Goal: Task Accomplishment & Management: Complete application form

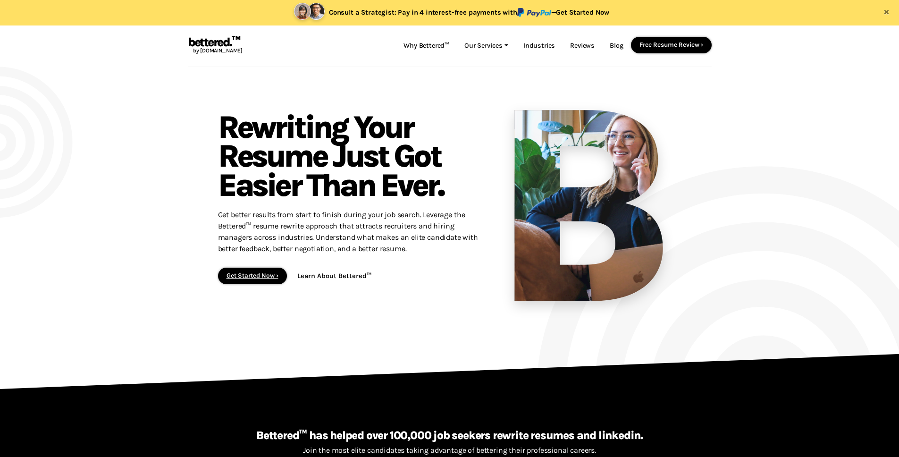
click at [259, 278] on link "Get Started Now ›" at bounding box center [253, 275] width 52 height 7
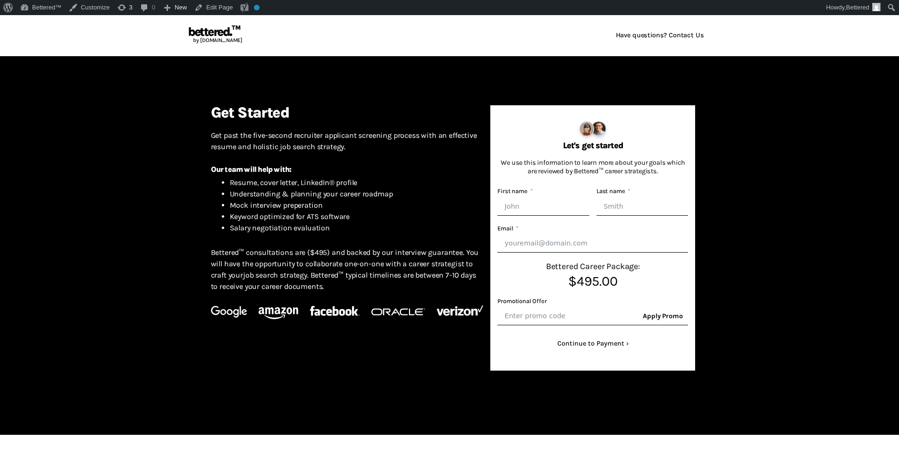
scroll to position [15, 0]
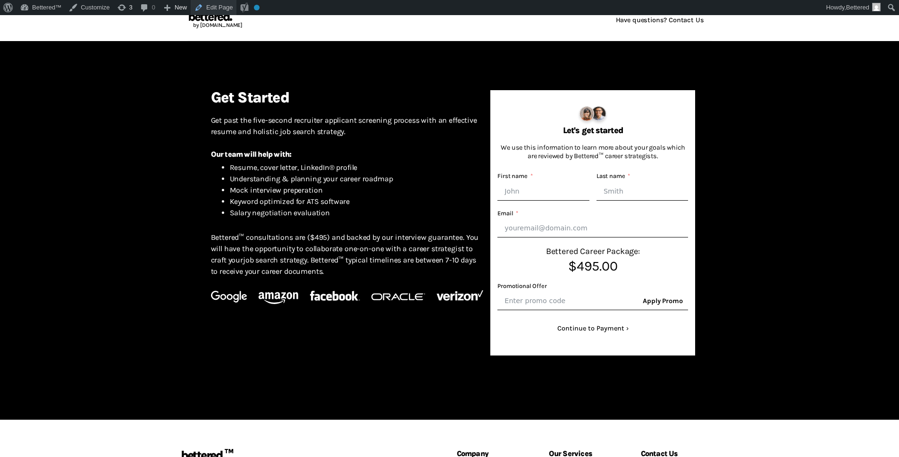
click at [228, 10] on link "Edit Page" at bounding box center [214, 7] width 46 height 15
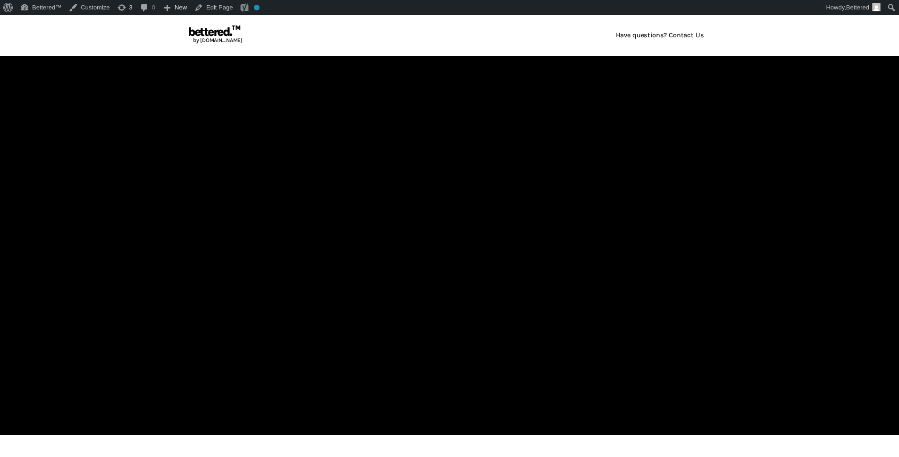
scroll to position [15, 0]
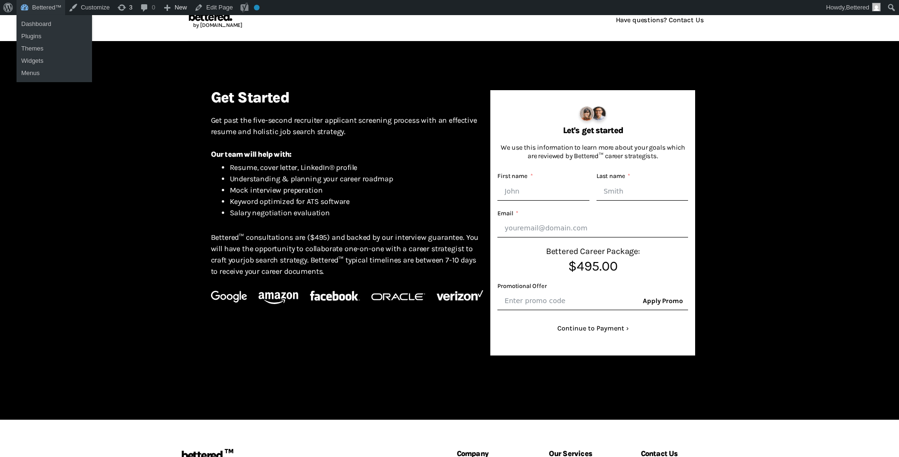
click at [39, 24] on link "Dashboard" at bounding box center [55, 24] width 76 height 12
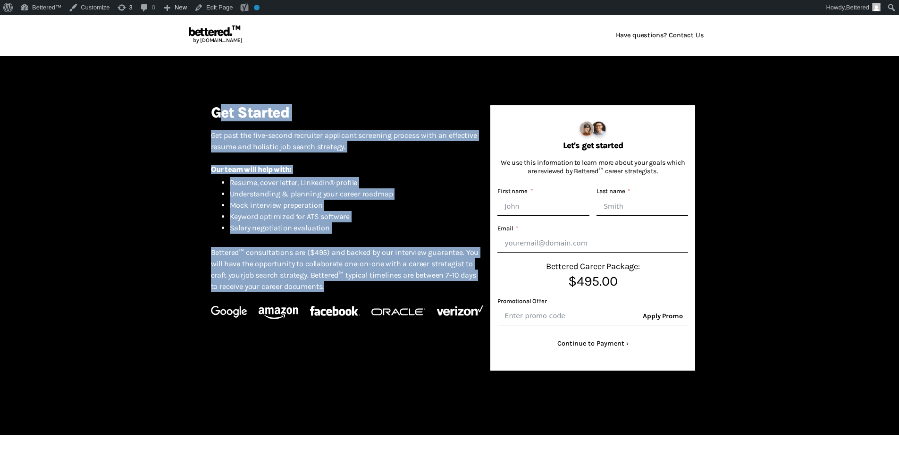
drag, startPoint x: 217, startPoint y: 113, endPoint x: 358, endPoint y: 287, distance: 223.8
click at [358, 287] on div "Get Started Get past the five-second recruiter applicant screening process with…" at bounding box center [347, 237] width 287 height 265
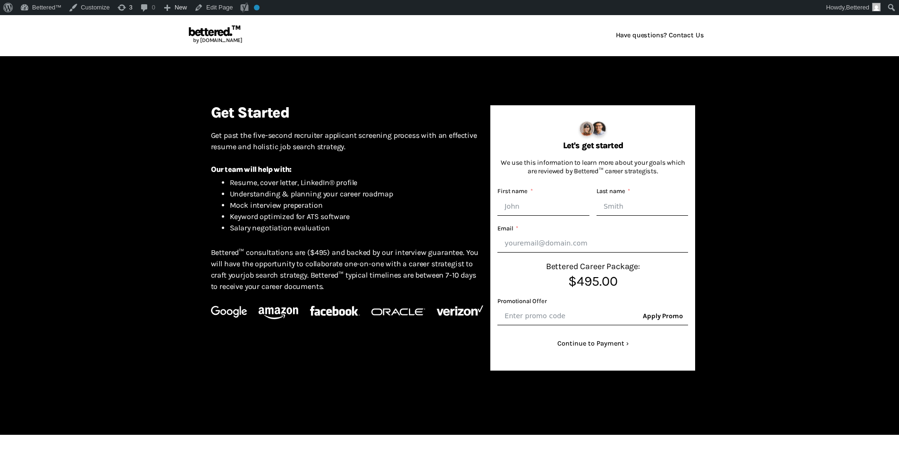
click at [212, 113] on h4 "Get Started" at bounding box center [347, 112] width 273 height 15
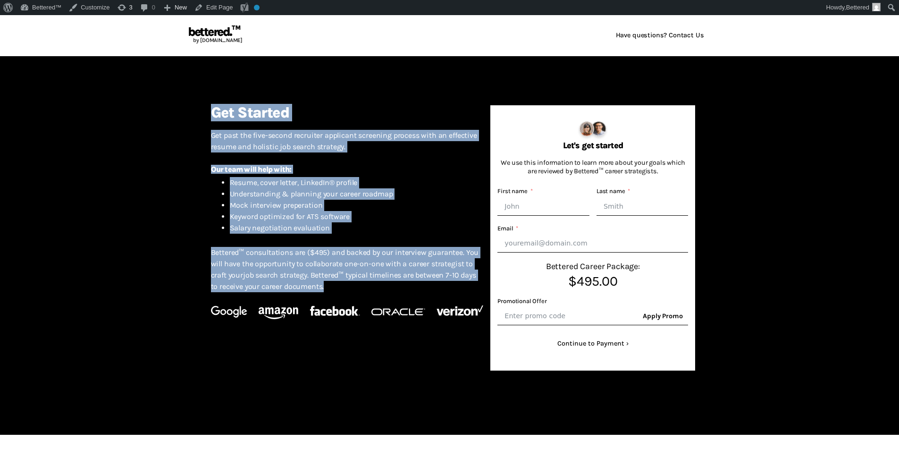
drag, startPoint x: 211, startPoint y: 113, endPoint x: 342, endPoint y: 291, distance: 221.1
click at [342, 291] on div "Get Started Get past the five-second recruiter applicant screening process with…" at bounding box center [347, 237] width 287 height 265
copy div "Get Started Get past the five-second recruiter applicant screening process with…"
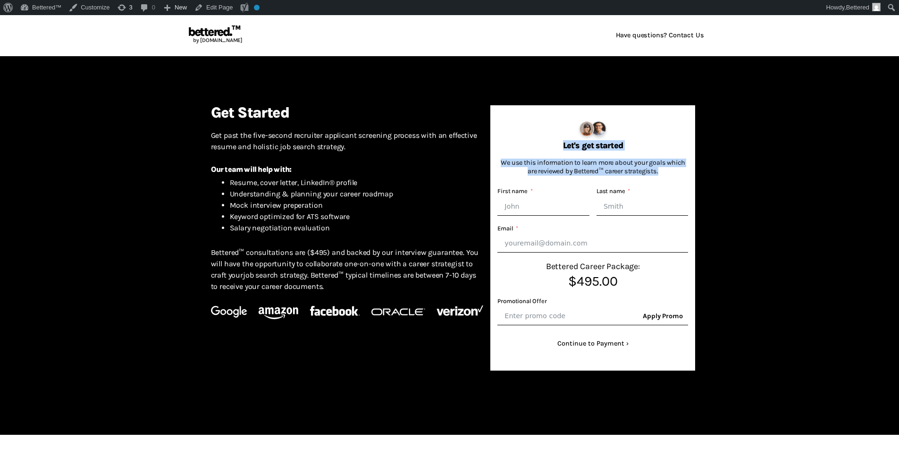
drag, startPoint x: 563, startPoint y: 146, endPoint x: 667, endPoint y: 171, distance: 107.3
click at [667, 171] on div "Let's get started We use this information to learn more about your goals which …" at bounding box center [592, 237] width 205 height 265
click at [525, 146] on h6 "Let's get started" at bounding box center [592, 145] width 191 height 8
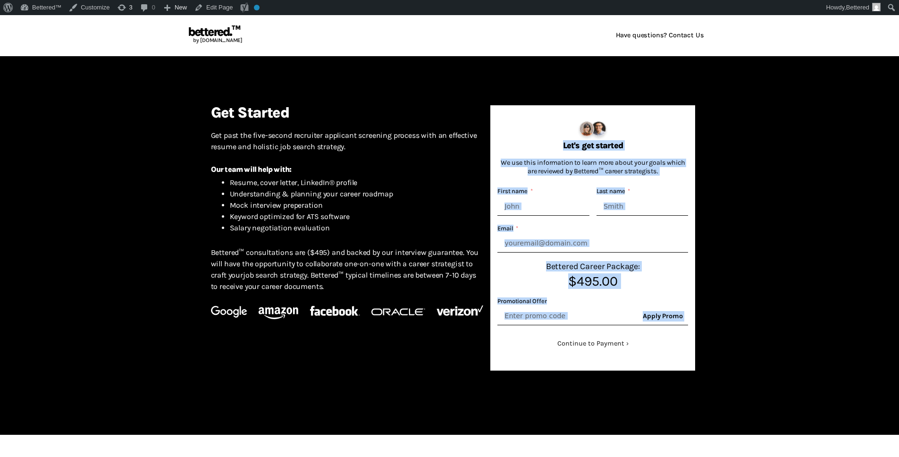
drag, startPoint x: 562, startPoint y: 145, endPoint x: 642, endPoint y: 351, distance: 220.7
click at [642, 351] on div "Let's get started We use this information to learn more about your goals which …" at bounding box center [592, 237] width 205 height 265
copy body "Let's get started We use this information to learn more about your goals which …"
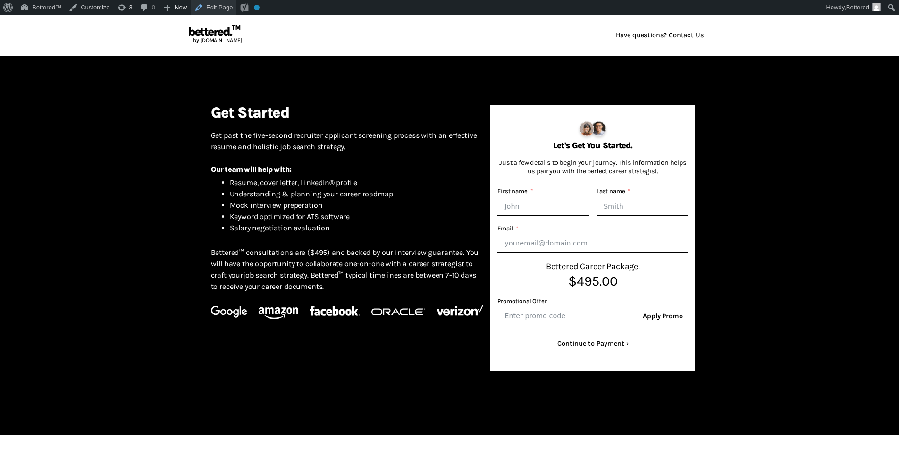
click at [227, 8] on link "Edit Page" at bounding box center [214, 7] width 46 height 15
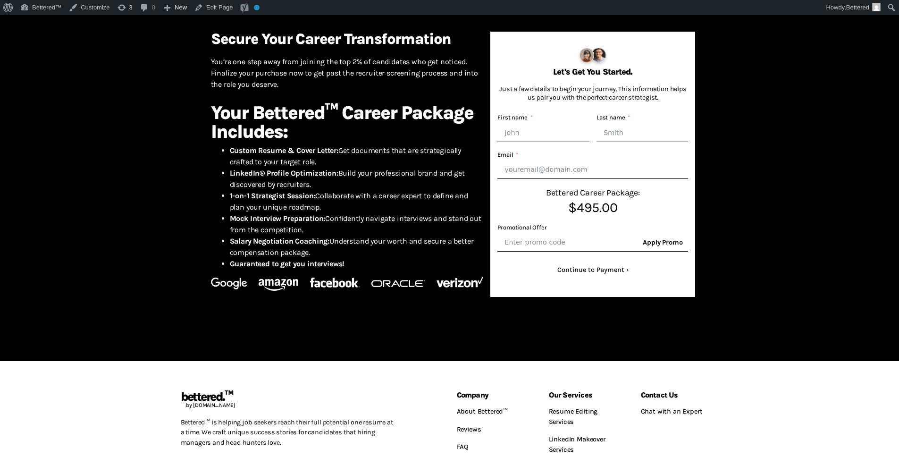
scroll to position [70, 0]
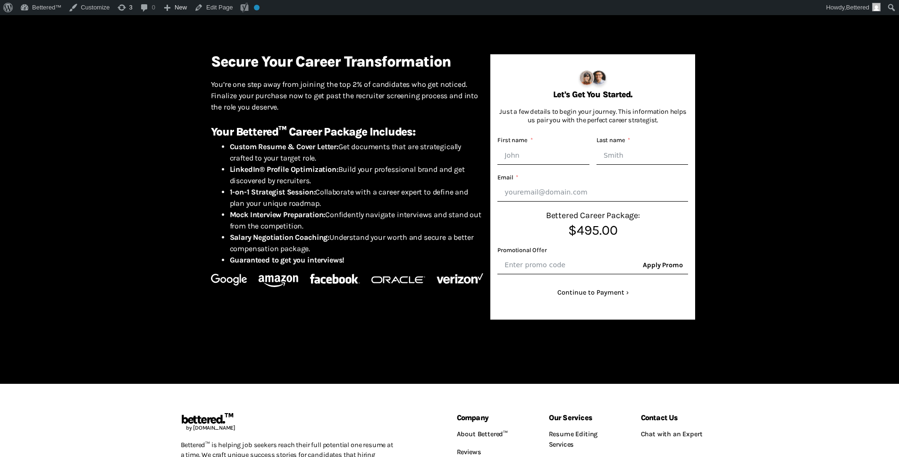
scroll to position [42, 0]
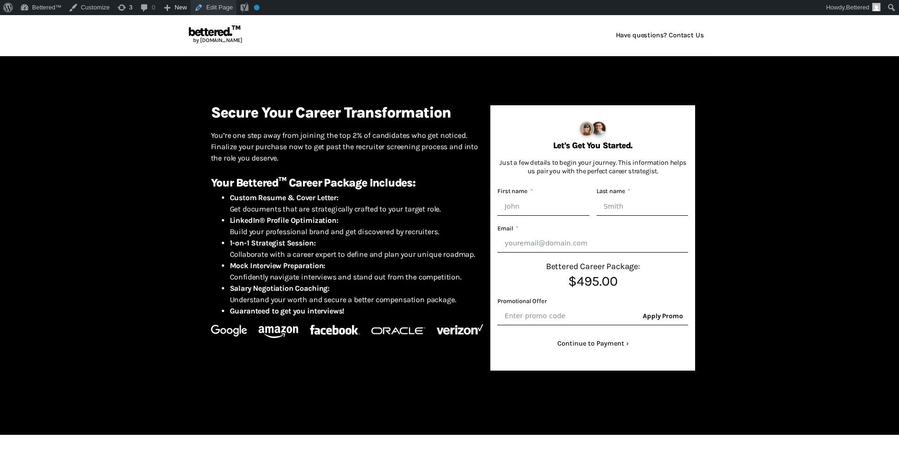
click at [228, 9] on link "Edit Page" at bounding box center [214, 7] width 46 height 15
